Goal: Task Accomplishment & Management: Manage account settings

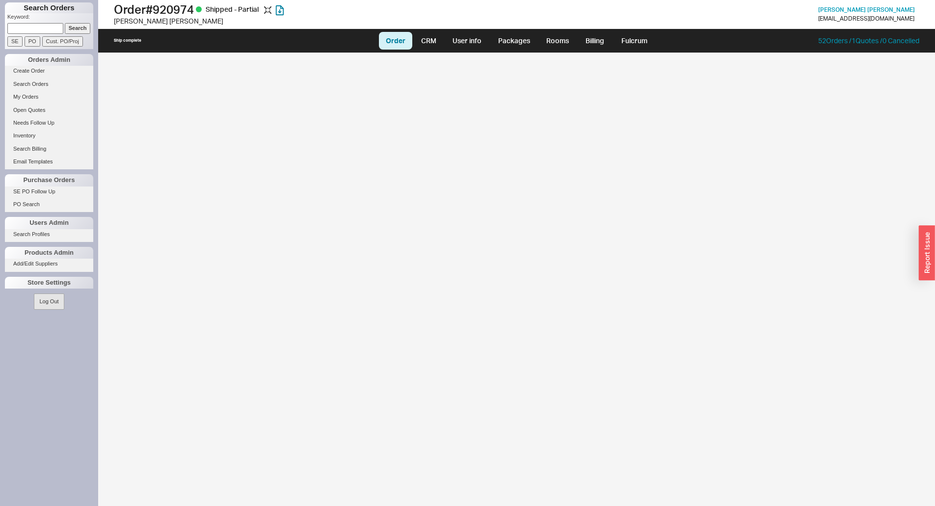
select select "LOW"
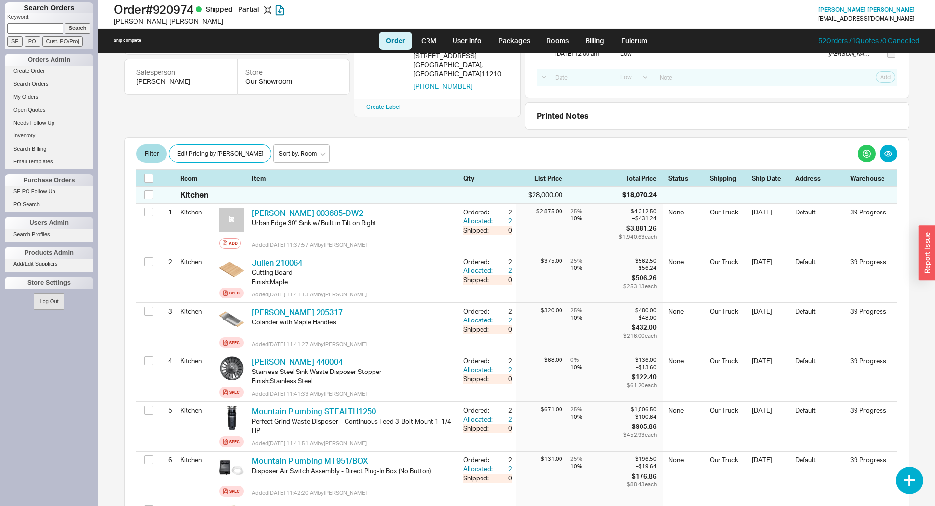
scroll to position [98, 0]
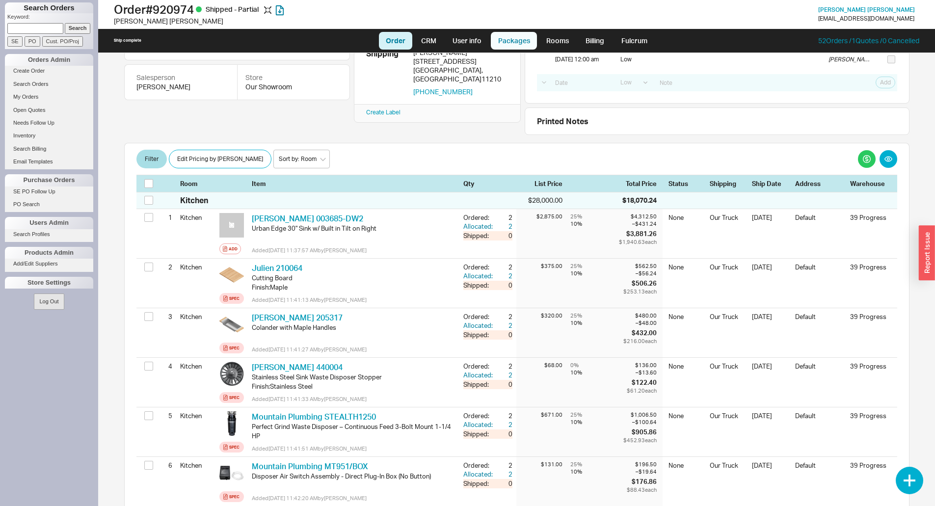
click at [510, 42] on link "Packages" at bounding box center [514, 41] width 46 height 18
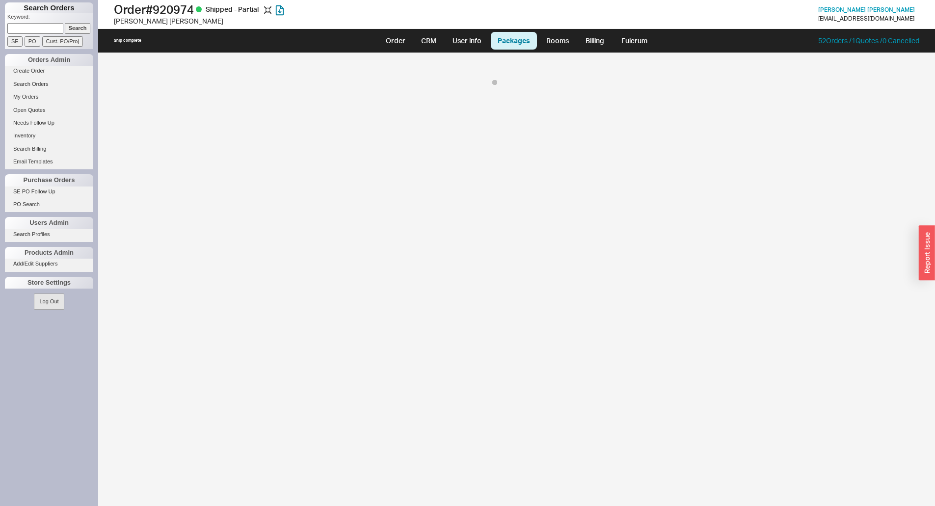
select select "8"
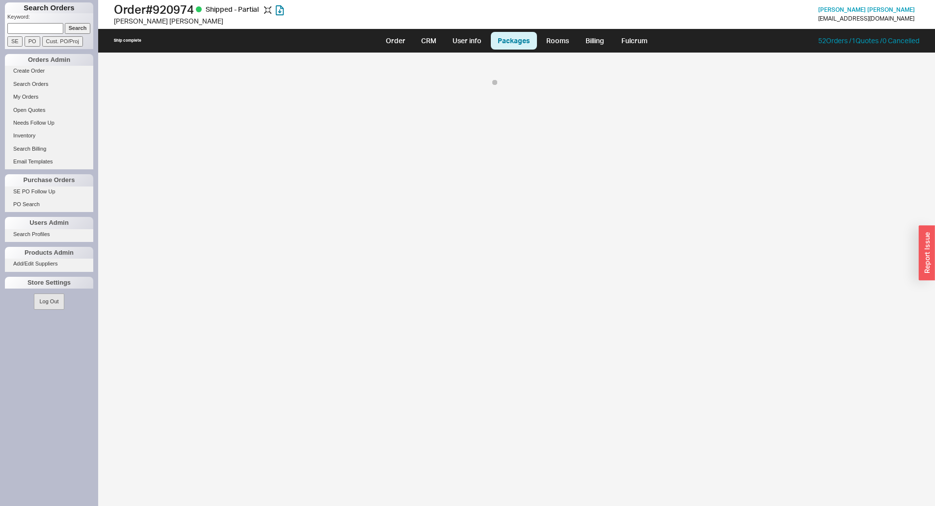
select select "8"
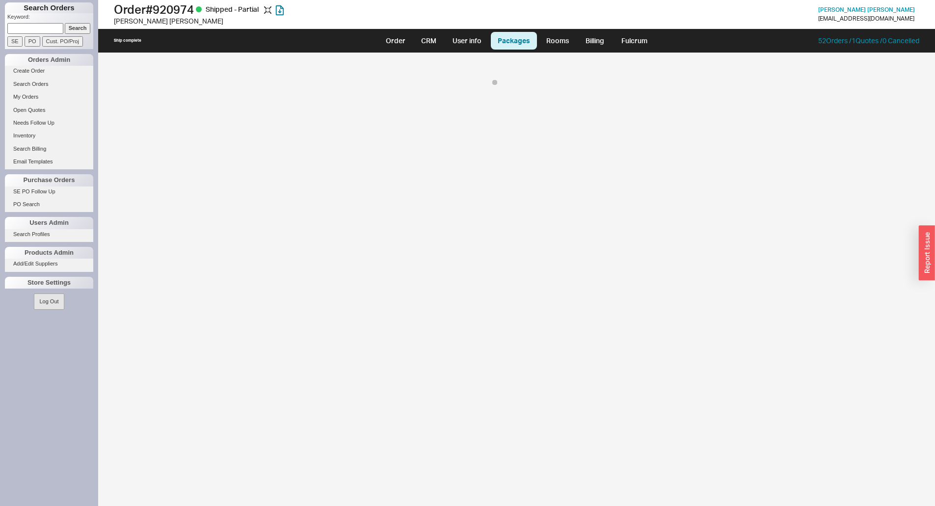
select select "8"
select select "10"
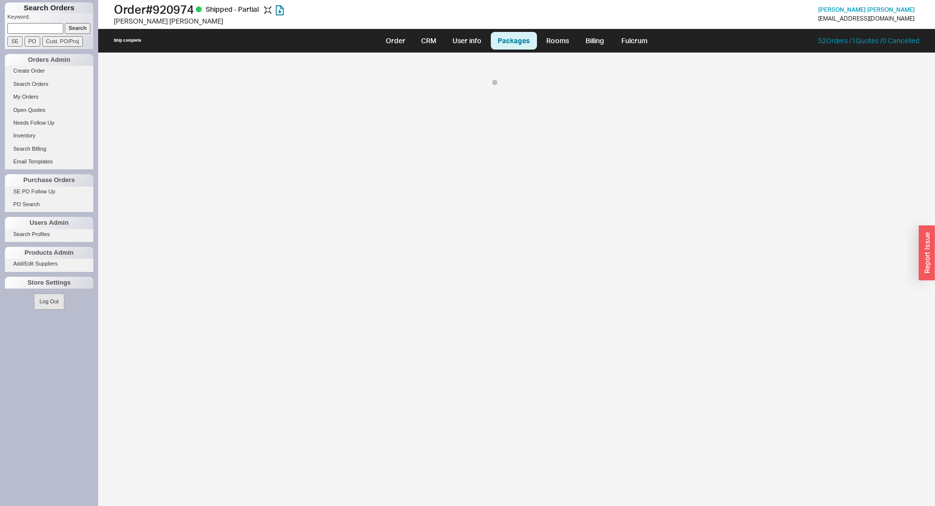
select select "10"
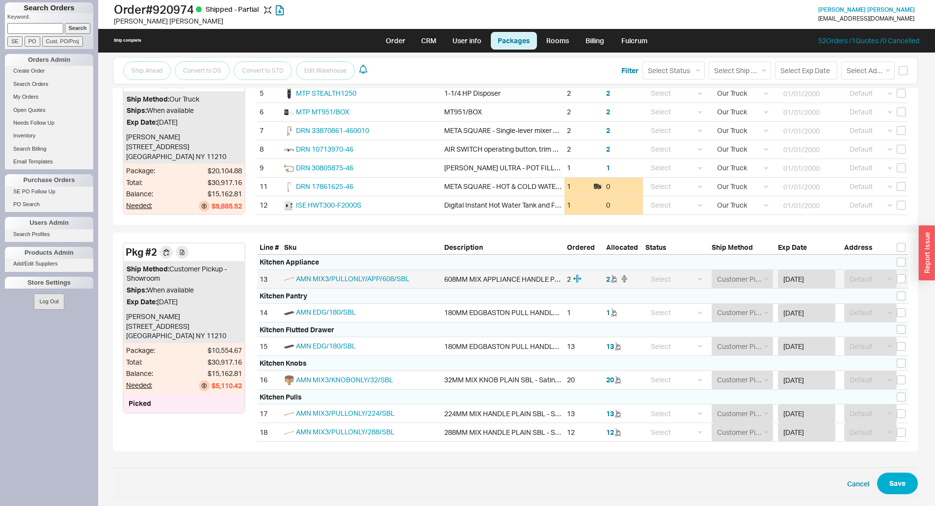
scroll to position [211, 0]
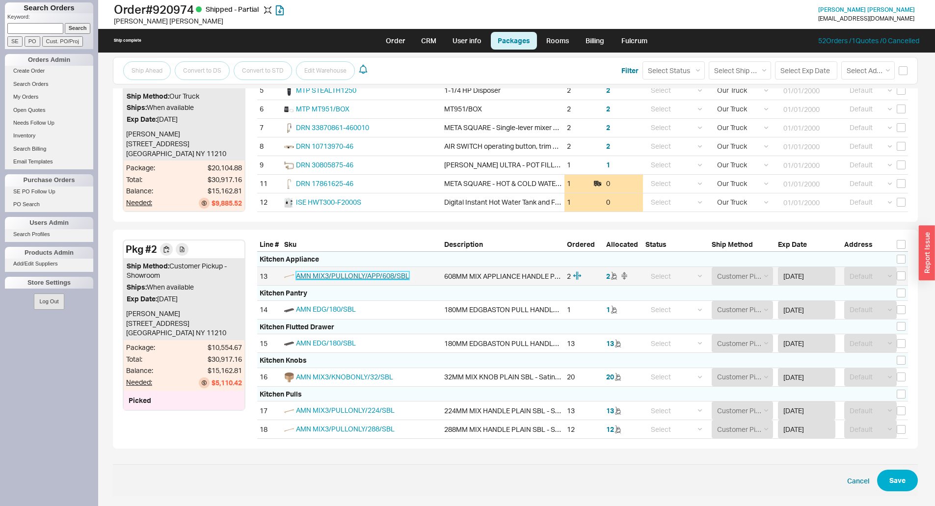
click at [326, 274] on span "AMN MIX3/PULLONLY/APP/608/SBL" at bounding box center [352, 275] width 113 height 8
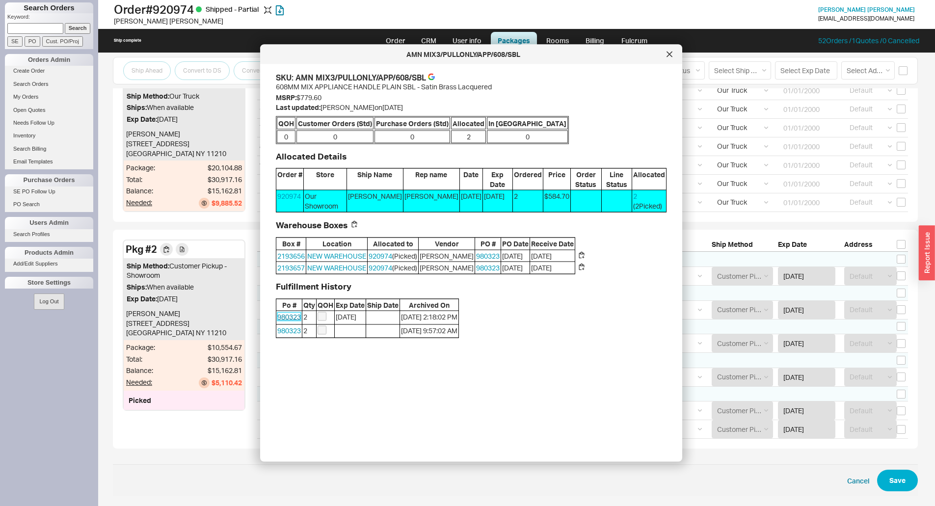
click at [290, 317] on link "980323" at bounding box center [289, 317] width 24 height 8
